Goal: Use online tool/utility: Utilize a website feature to perform a specific function

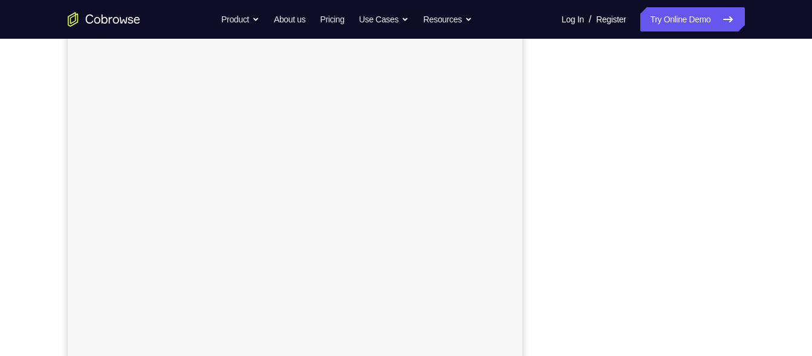
scroll to position [182, 0]
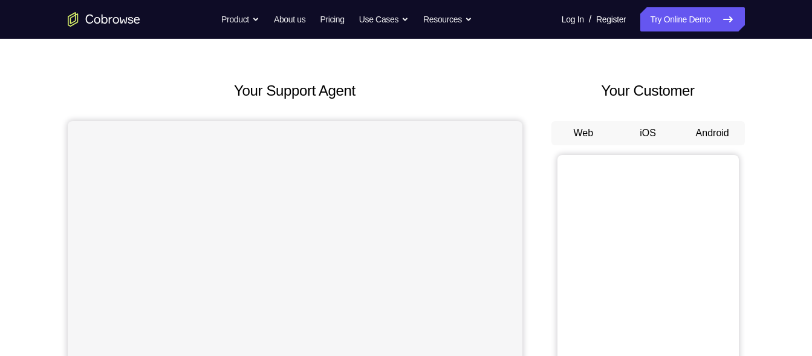
click at [711, 133] on button "Android" at bounding box center [713, 133] width 65 height 24
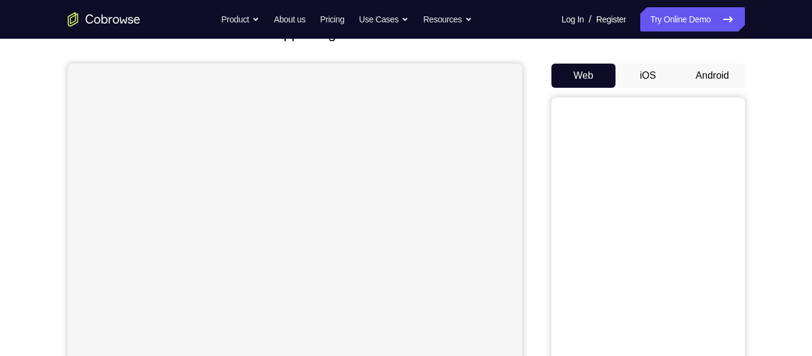
scroll to position [95, 0]
click at [714, 84] on button "Android" at bounding box center [713, 74] width 65 height 24
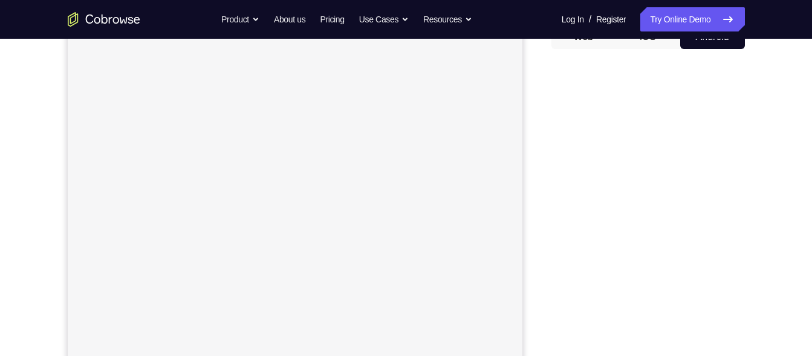
scroll to position [120, 0]
